Goal: Information Seeking & Learning: Learn about a topic

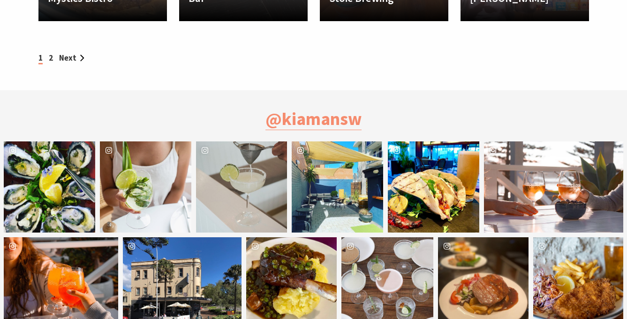
scroll to position [1145, 0]
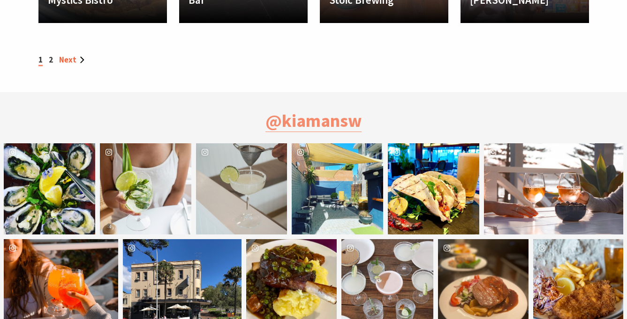
click at [71, 56] on link "Next" at bounding box center [71, 59] width 25 height 10
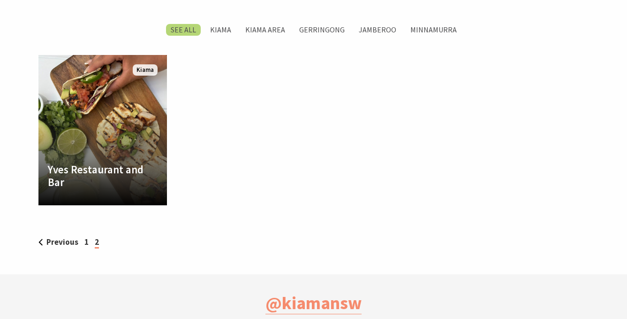
scroll to position [477, 0]
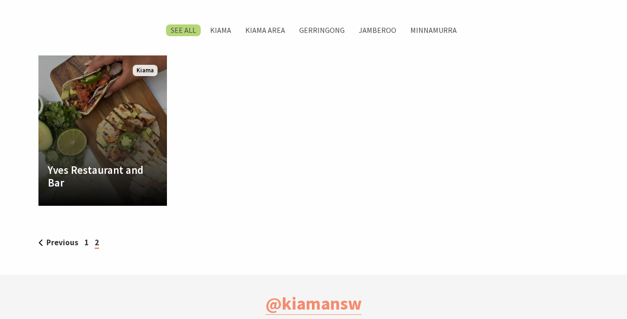
click at [102, 118] on link "Yves Restaurant and Bar Yves is a restaurant and bar with chic decor and stunni…" at bounding box center [102, 130] width 129 height 150
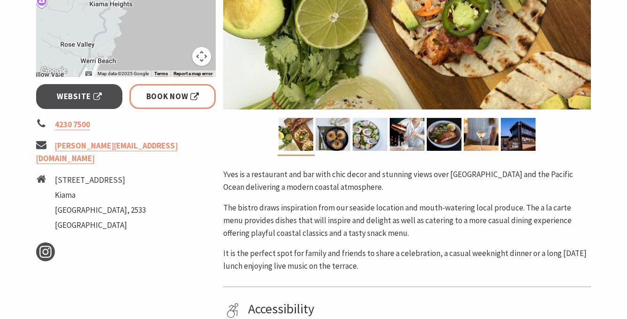
scroll to position [321, 0]
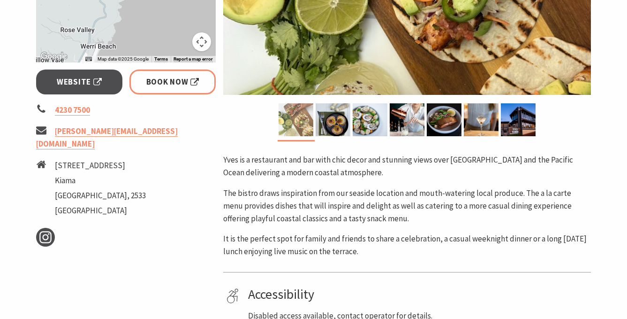
click at [290, 129] on img at bounding box center [296, 119] width 35 height 33
click at [322, 126] on img at bounding box center [333, 119] width 35 height 33
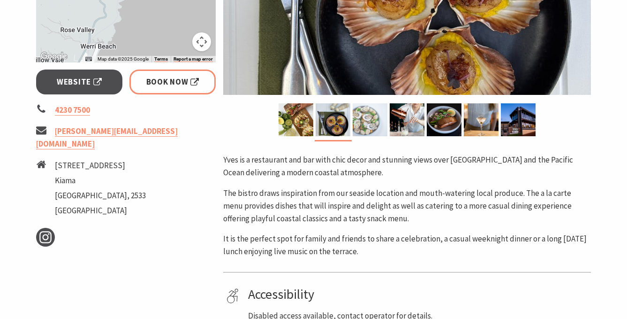
click at [362, 123] on img at bounding box center [370, 119] width 35 height 33
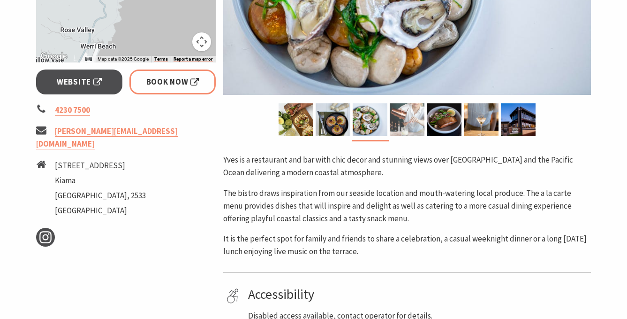
click at [406, 124] on img at bounding box center [407, 119] width 35 height 33
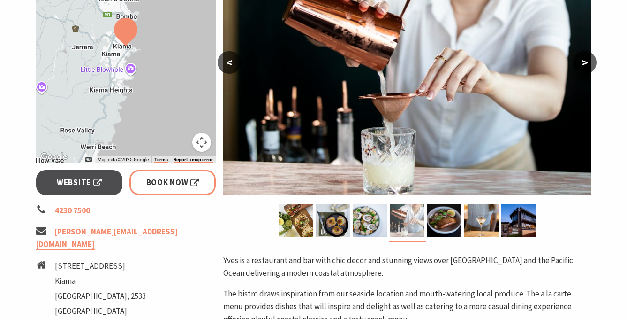
scroll to position [220, 0]
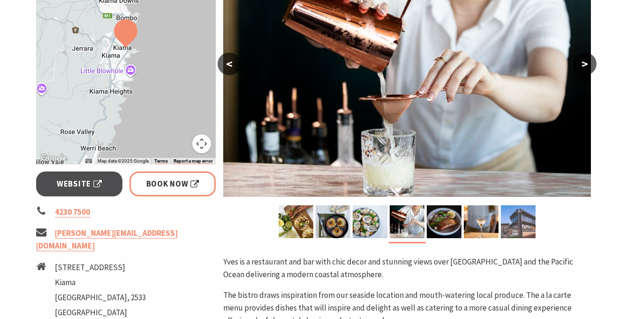
click at [510, 210] on img at bounding box center [518, 221] width 35 height 33
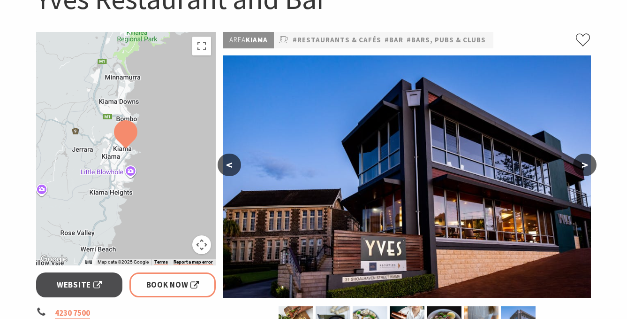
scroll to position [120, 0]
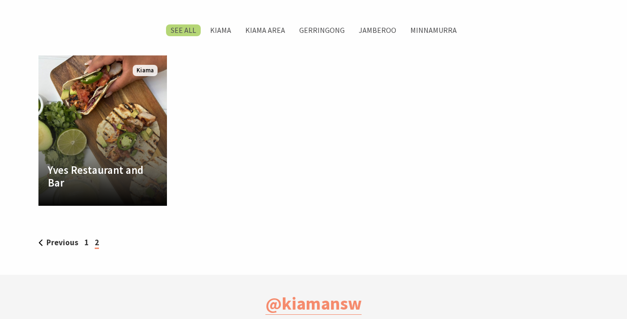
scroll to position [319, 625]
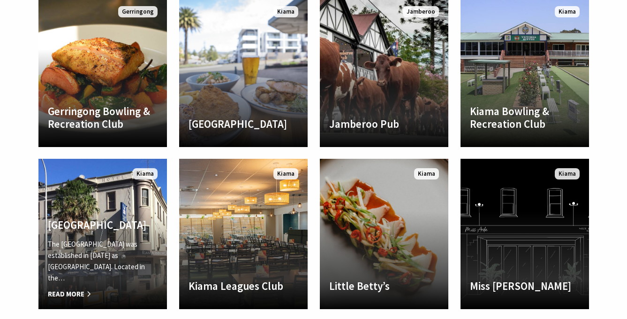
scroll to position [693, 0]
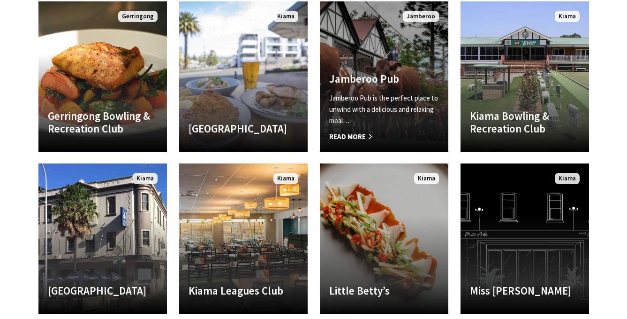
click at [362, 37] on link "Another Image Used Jamberoo Pub Jamberoo Pub is the perfect place to unwind wit…" at bounding box center [384, 76] width 129 height 150
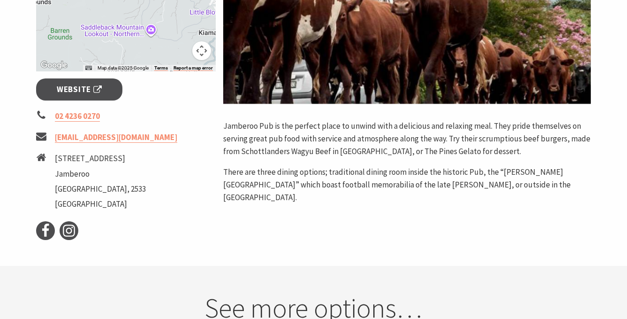
scroll to position [303, 0]
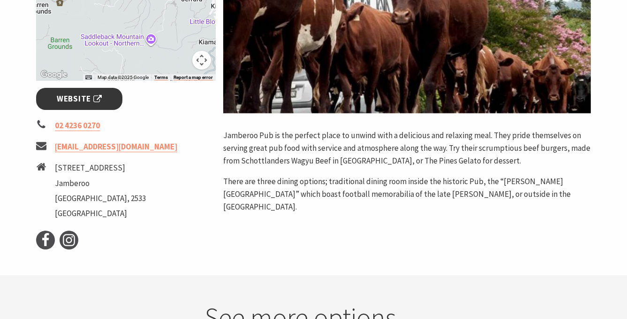
click at [75, 99] on span "Website" at bounding box center [79, 98] width 45 height 13
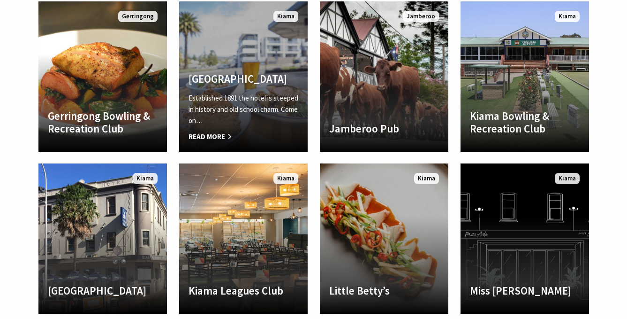
scroll to position [319, 625]
click at [225, 47] on link "Another Image Used [GEOGRAPHIC_DATA] Established 1891 the hotel is steeped in h…" at bounding box center [243, 76] width 129 height 150
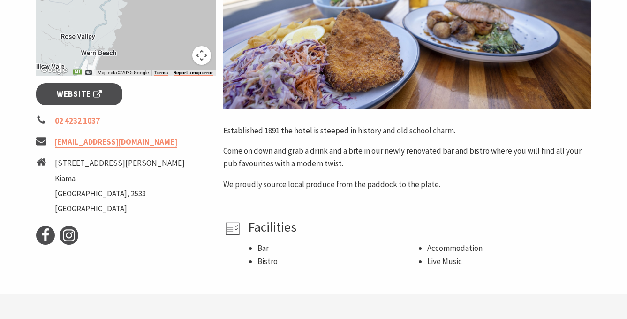
scroll to position [313, 0]
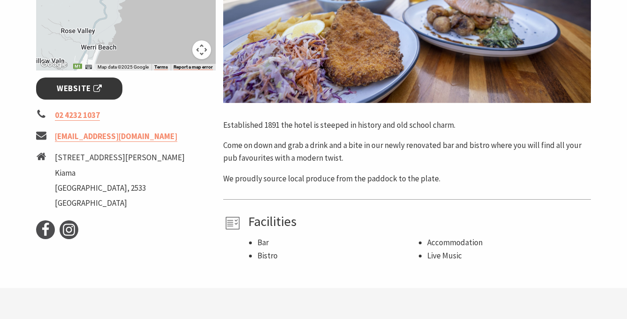
click at [89, 88] on span "Website" at bounding box center [79, 88] width 45 height 13
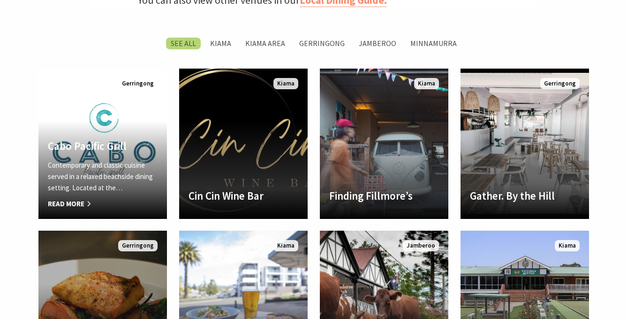
scroll to position [463, 0]
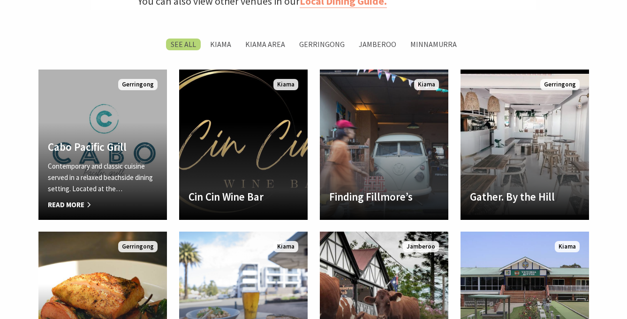
click at [70, 104] on link "Another Image Used Cabo Pacific Grill Contemporary and classic cuisine served i…" at bounding box center [102, 144] width 129 height 150
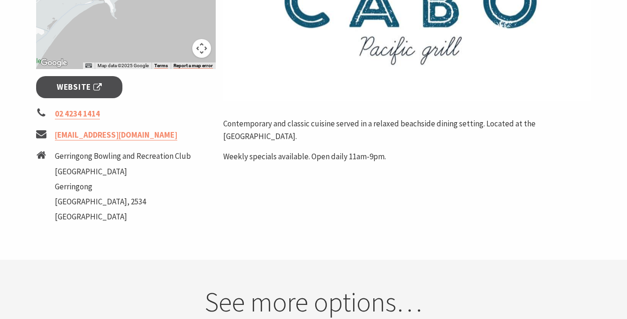
scroll to position [370, 0]
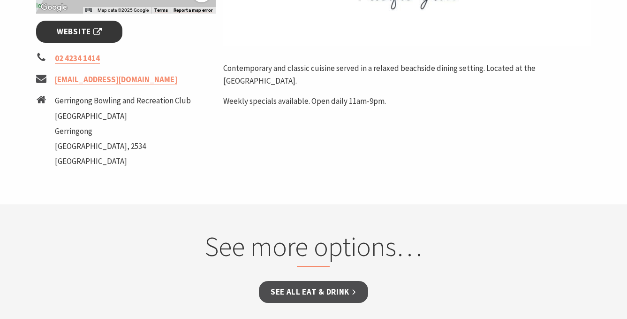
click at [101, 36] on span "Website" at bounding box center [79, 31] width 45 height 13
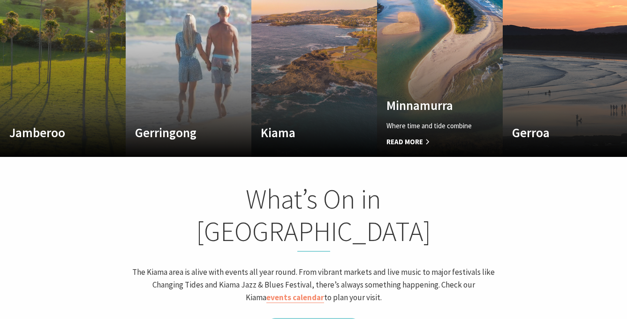
scroll to position [606, 0]
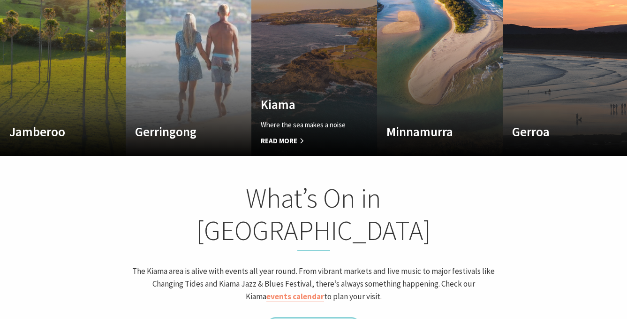
click at [295, 75] on link "Custom Image Used Kiama Where the sea makes a noise Read More Kiama" at bounding box center [315, 43] width 126 height 225
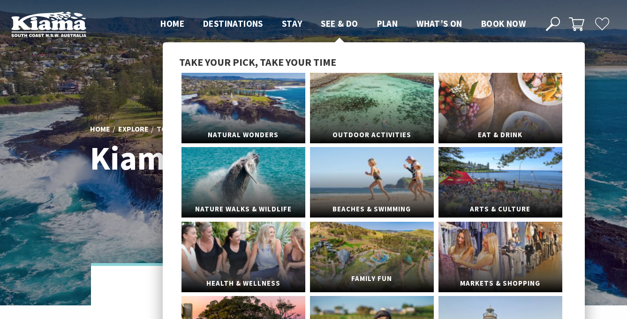
click at [373, 252] on link "Family Fun" at bounding box center [372, 256] width 124 height 70
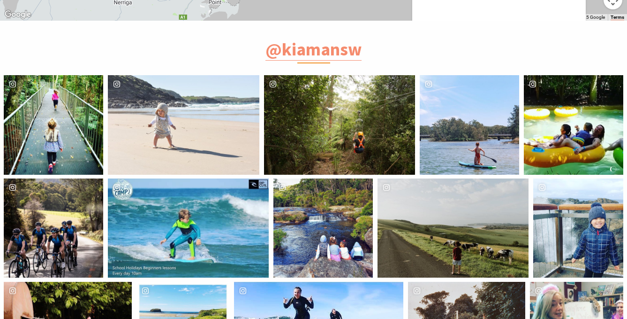
scroll to position [2324, 0]
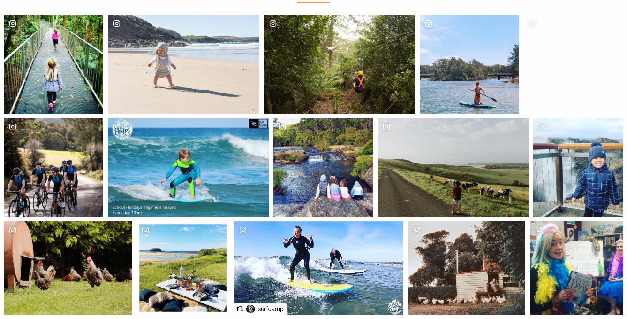
click at [341, 196] on div "lost.mum" at bounding box center [323, 167] width 99 height 99
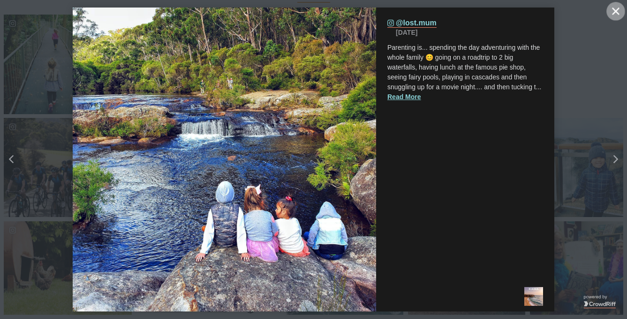
click at [620, 11] on button "Close" at bounding box center [616, 11] width 19 height 19
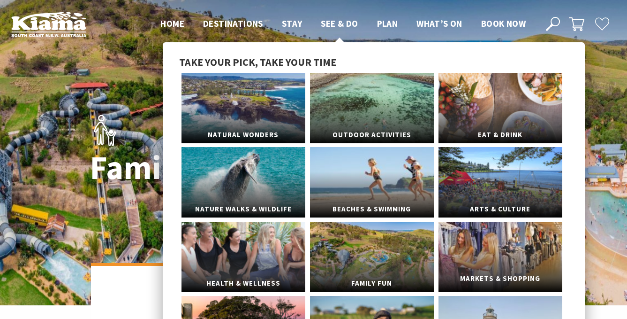
click at [501, 257] on link "Markets & Shopping" at bounding box center [501, 256] width 124 height 70
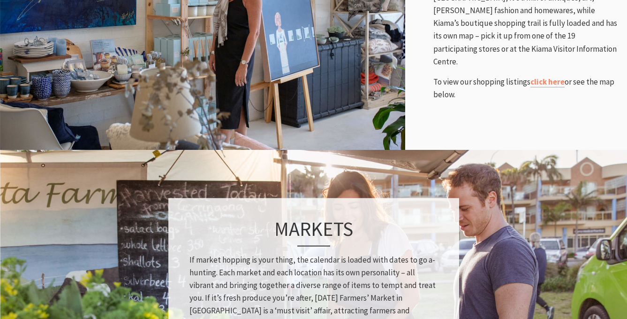
scroll to position [654, 0]
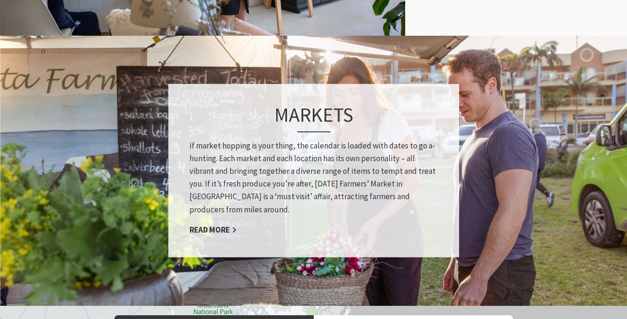
click at [239, 222] on div "Markets If market hopping is your thing, the calendar is loaded with dates to g…" at bounding box center [313, 170] width 291 height 173
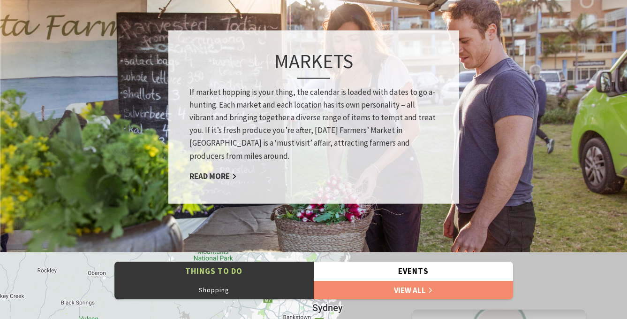
scroll to position [808, 0]
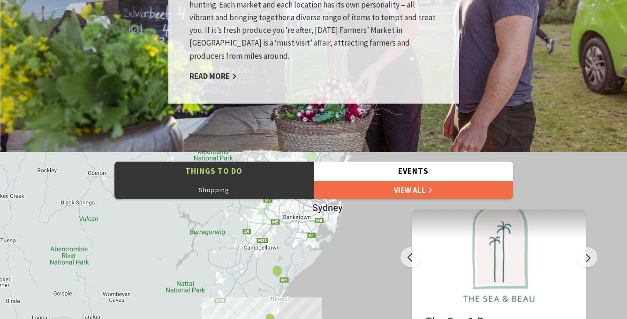
click at [384, 190] on link "View All" at bounding box center [413, 189] width 199 height 19
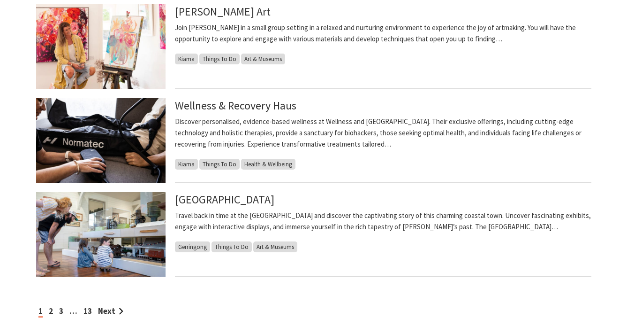
scroll to position [951, 0]
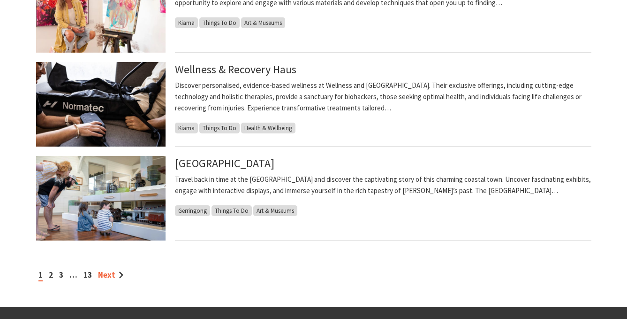
click at [102, 274] on link "Next" at bounding box center [110, 274] width 25 height 10
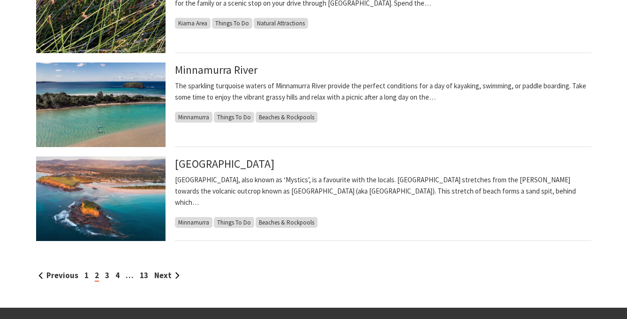
scroll to position [989, 0]
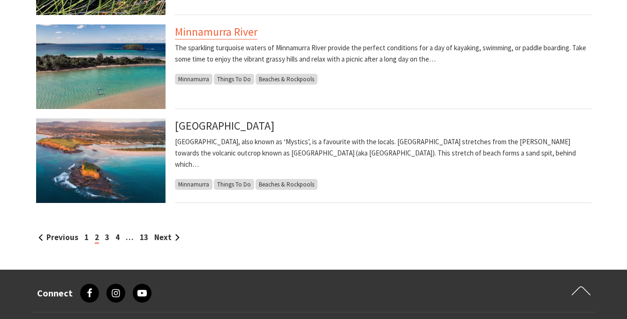
click at [226, 30] on link "Minnamurra River" at bounding box center [216, 31] width 83 height 15
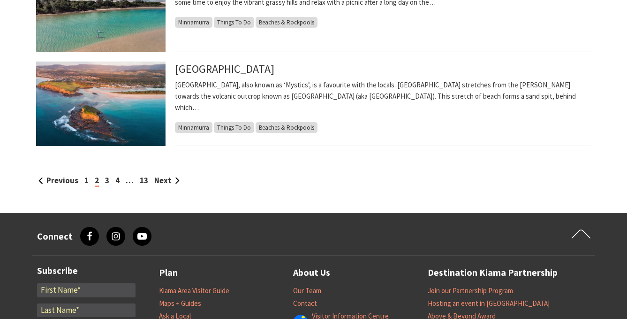
scroll to position [1048, 0]
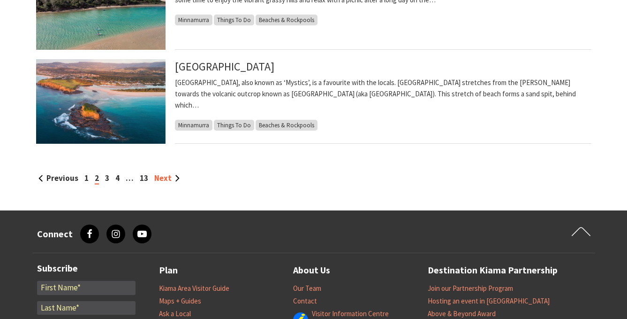
click at [167, 176] on link "Next" at bounding box center [166, 178] width 25 height 10
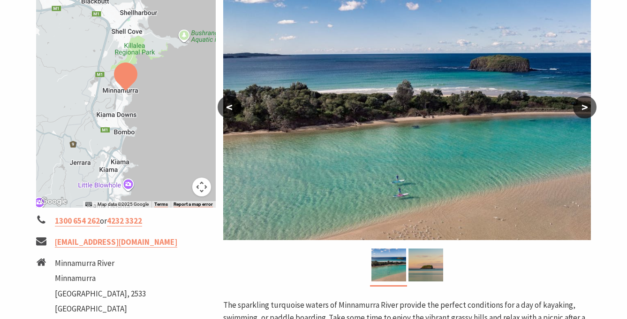
scroll to position [175, 0]
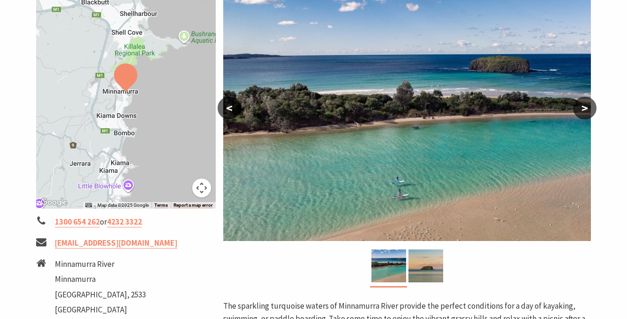
click at [583, 116] on button ">" at bounding box center [584, 108] width 23 height 23
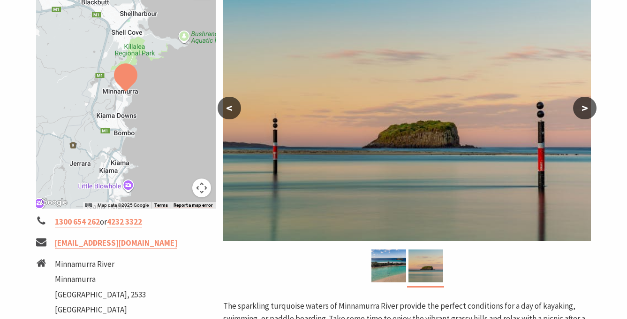
click at [581, 116] on button ">" at bounding box center [584, 108] width 23 height 23
click at [589, 108] on button ">" at bounding box center [584, 108] width 23 height 23
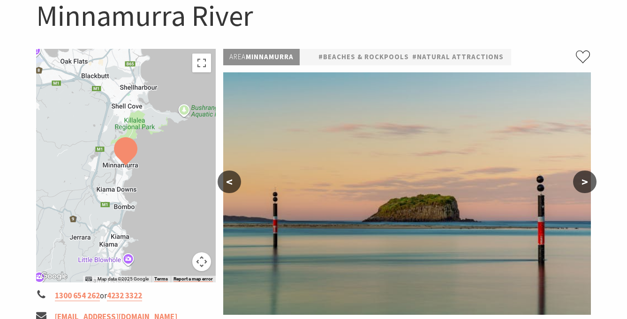
scroll to position [0, 0]
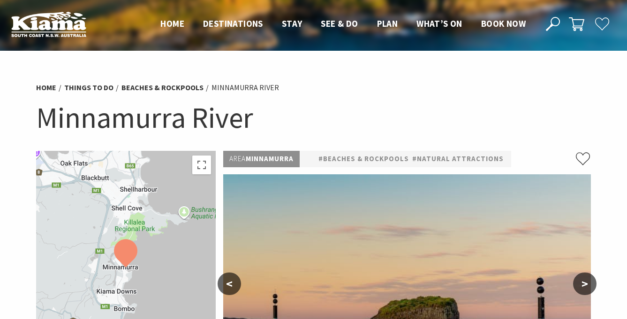
click at [443, 31] on nav "Close Nav Home Destinations Towns & Villages Kiama Gerringong Gerroa Jamberoo M…" at bounding box center [343, 23] width 384 height 15
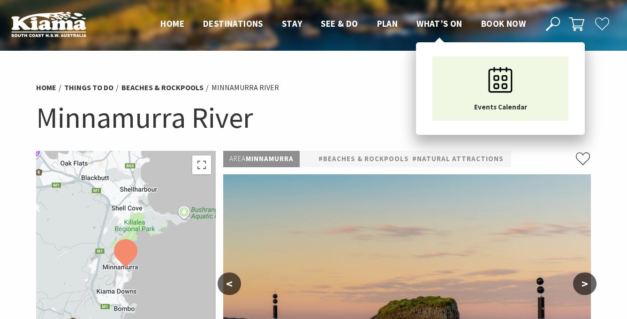
click at [443, 27] on span "What’s On" at bounding box center [440, 23] width 46 height 11
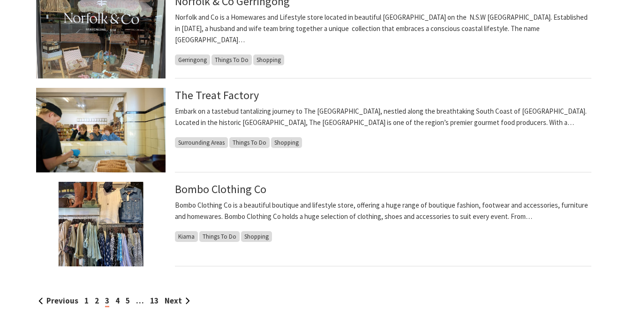
scroll to position [929, 0]
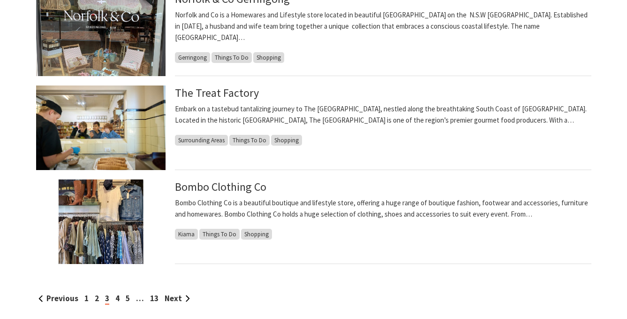
click at [178, 292] on div "Previous 1 2 3 4 5 … 13 Next" at bounding box center [314, 298] width 556 height 13
click at [183, 295] on link "Next" at bounding box center [177, 298] width 25 height 10
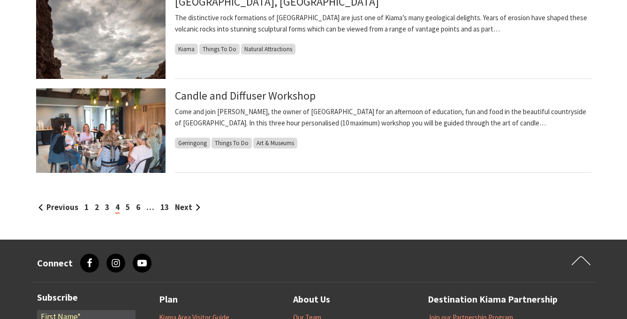
scroll to position [1022, 0]
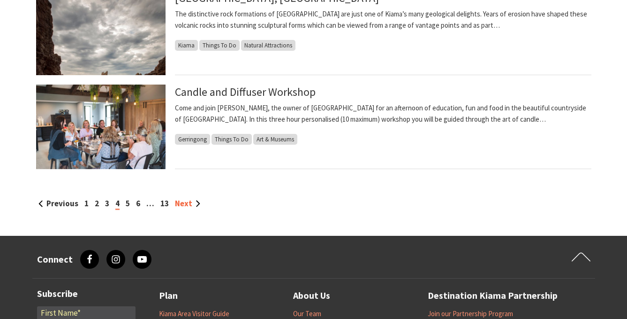
click at [193, 199] on link "Next" at bounding box center [187, 203] width 25 height 10
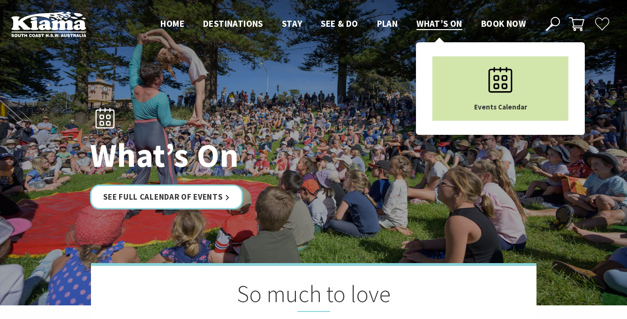
click at [483, 95] on icon "Main Menu" at bounding box center [500, 79] width 47 height 47
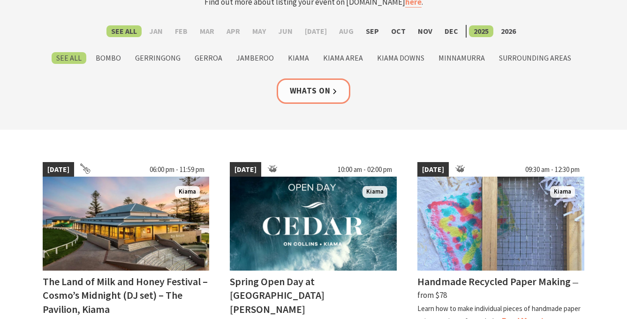
scroll to position [130, 0]
click at [393, 27] on label "Oct" at bounding box center [399, 32] width 24 height 12
click at [0, 0] on input "Oct" at bounding box center [0, 0] width 0 height 0
